Goal: Check status: Check status

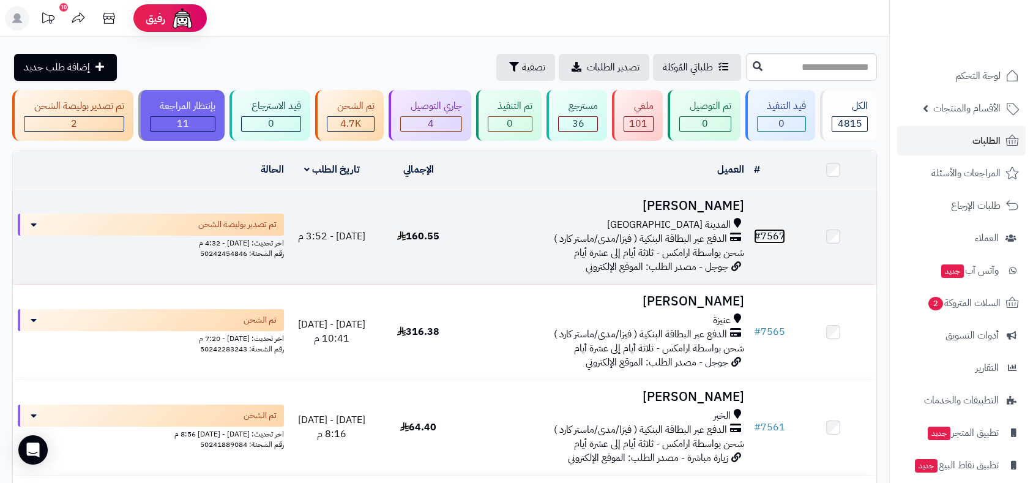
click at [764, 236] on link "# 7567" at bounding box center [769, 236] width 31 height 15
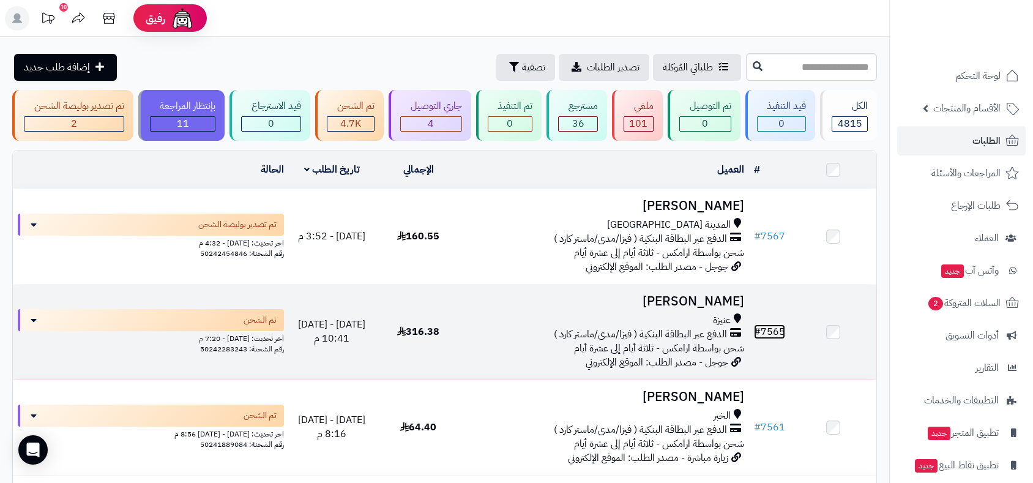
click at [771, 331] on link "# 7565" at bounding box center [769, 331] width 31 height 15
